Goal: Check status: Check status

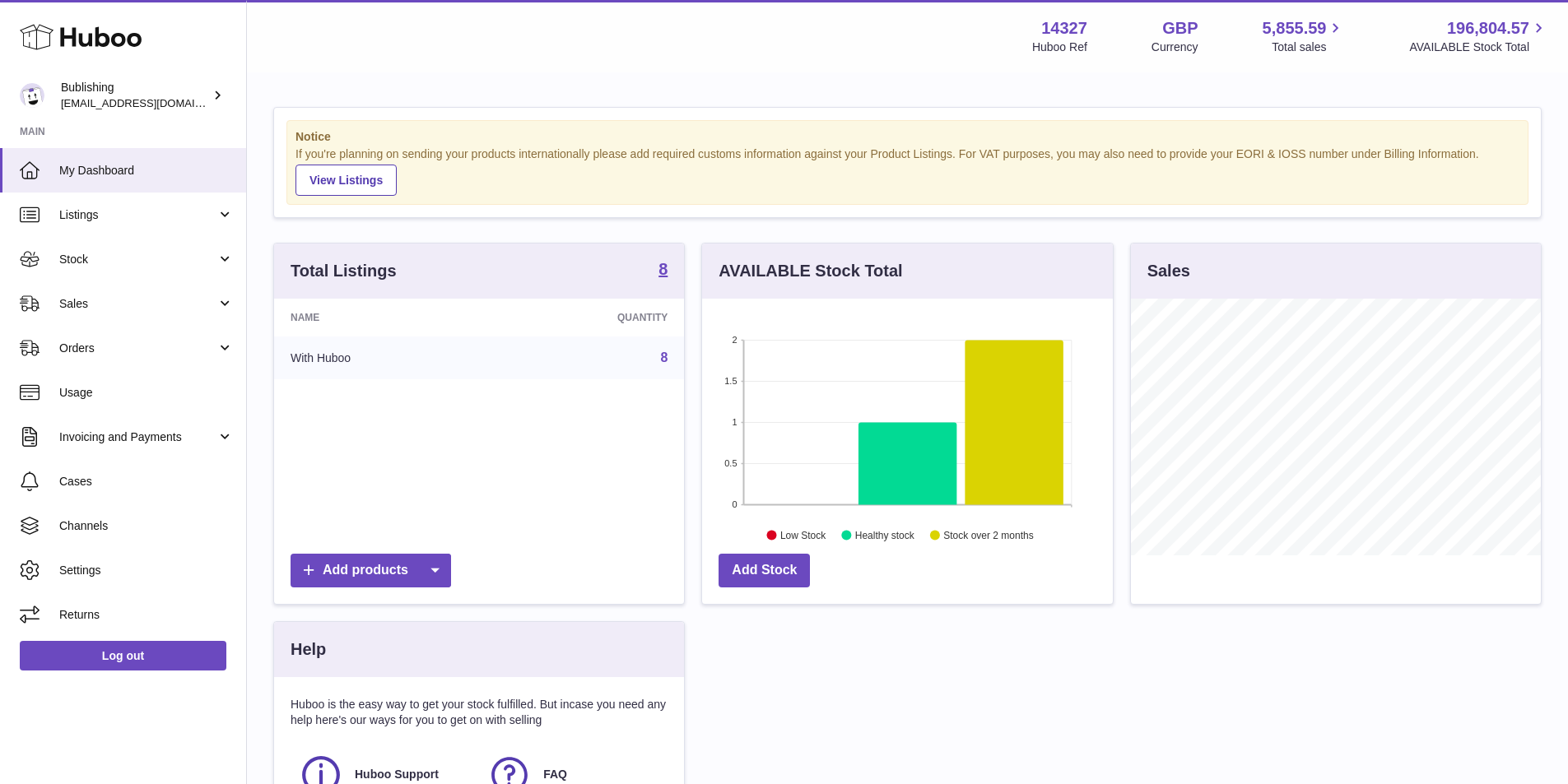
scroll to position [256, 411]
click at [203, 268] on link "Stock" at bounding box center [123, 258] width 246 height 44
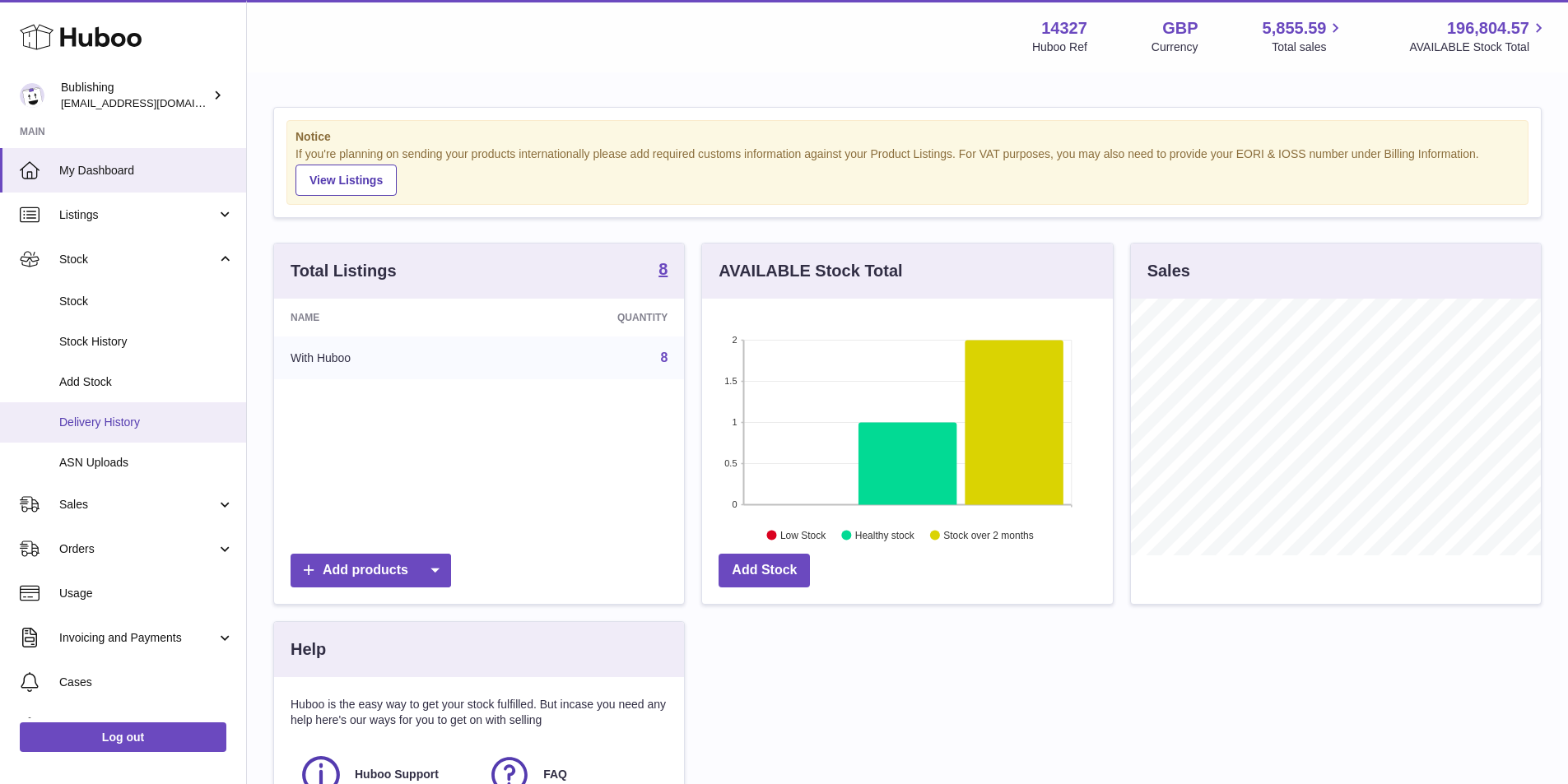
click at [103, 427] on span "Delivery History" at bounding box center [147, 423] width 175 height 16
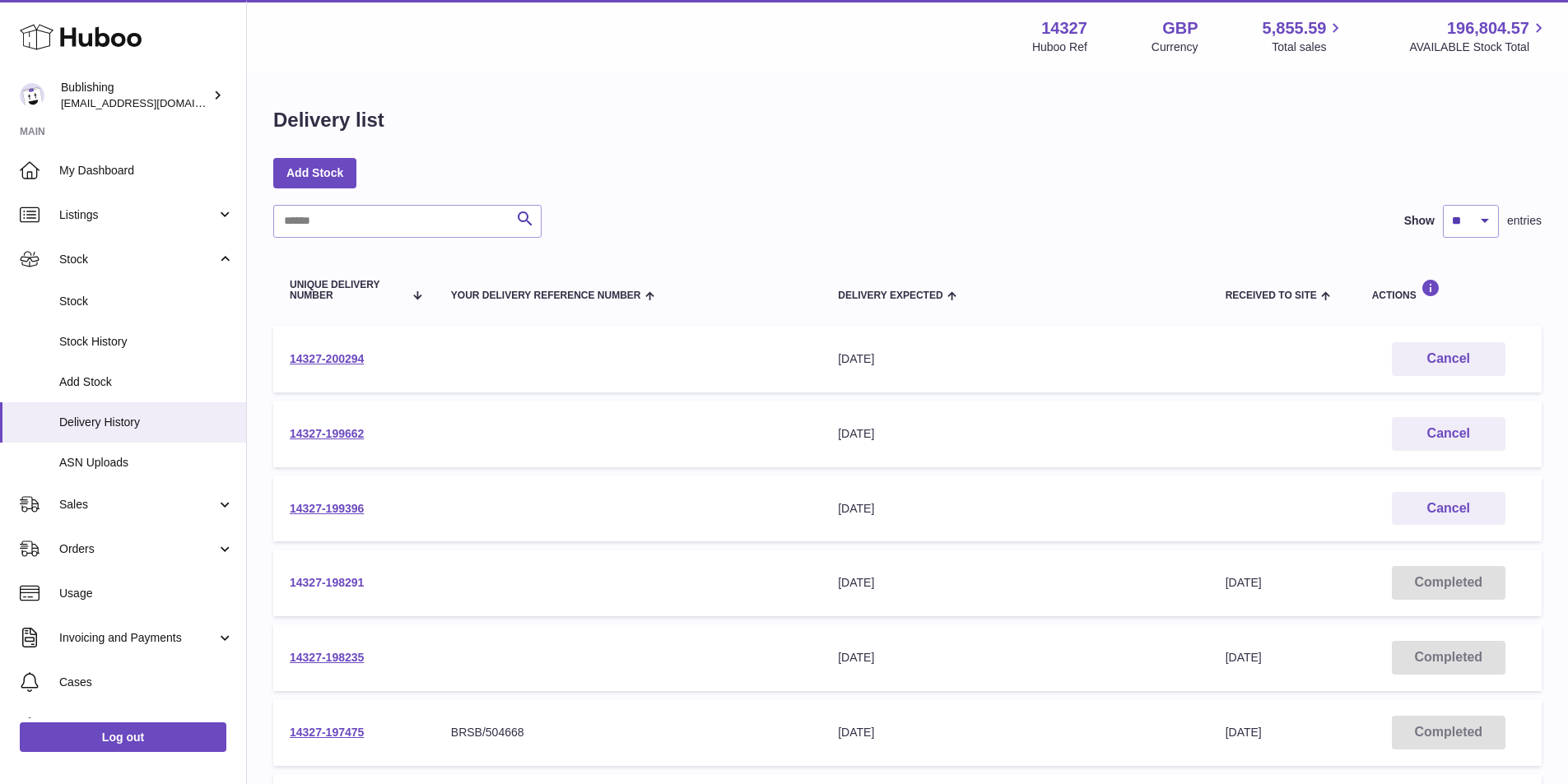
click at [354, 576] on link "14327-198291" at bounding box center [326, 582] width 74 height 13
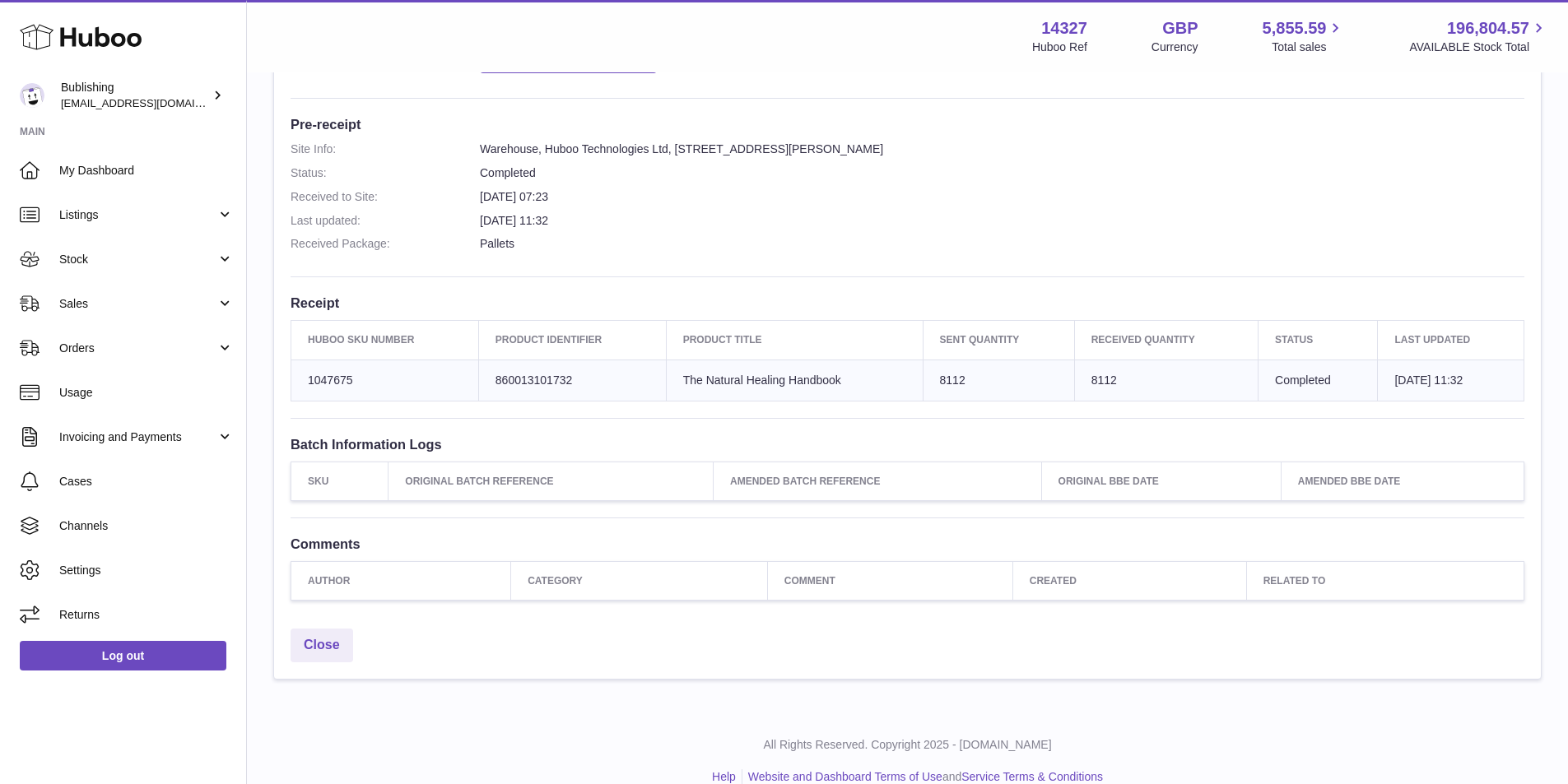
scroll to position [402, 0]
